Goal: Information Seeking & Learning: Learn about a topic

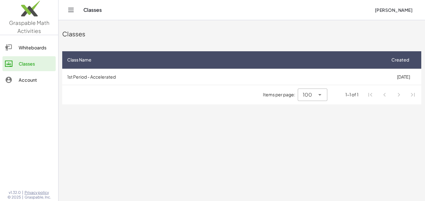
click at [399, 7] on span "[PERSON_NAME]" at bounding box center [394, 10] width 38 height 6
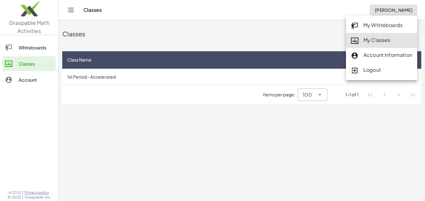
click at [371, 40] on div "My Classes" at bounding box center [381, 40] width 61 height 8
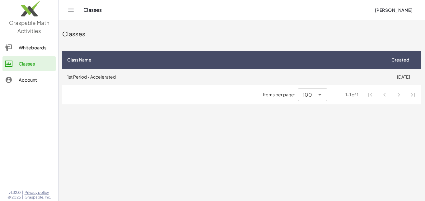
click at [253, 79] on td "1st Period - Accelerated" at bounding box center [223, 77] width 323 height 16
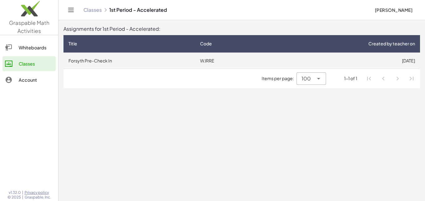
click at [83, 58] on tr "Forsyth Pre-Check In WJRRE [DATE]" at bounding box center [242, 61] width 357 height 16
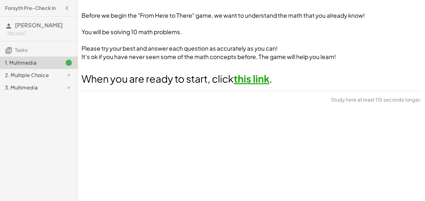
click at [247, 83] on link "this link" at bounding box center [252, 79] width 36 height 12
